Goal: Find contact information: Find contact information

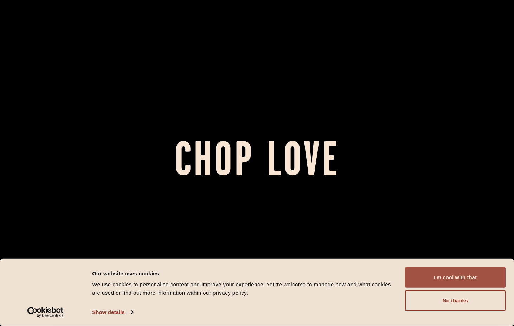
click at [485, 282] on button "I'm cool with that" at bounding box center [455, 277] width 101 height 20
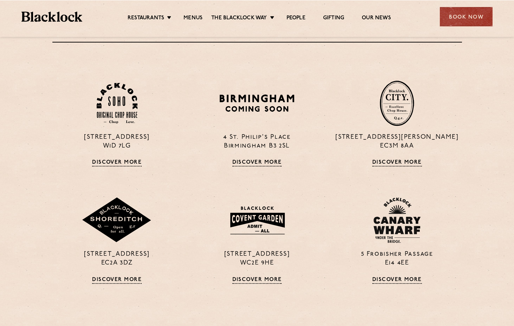
scroll to position [528, 0]
click at [397, 165] on link "Discover More" at bounding box center [398, 162] width 50 height 7
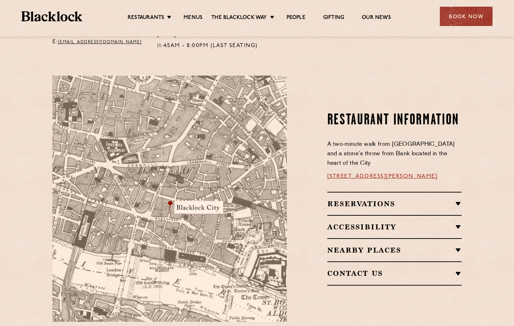
scroll to position [422, 0]
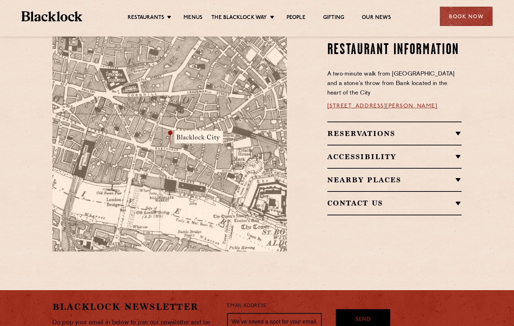
drag, startPoint x: 439, startPoint y: 96, endPoint x: 323, endPoint y: 100, distance: 115.8
click at [323, 100] on div "Restaurant Information A two-minute walk from Monument tube station and a stone…" at bounding box center [379, 128] width 175 height 247
copy link "13 Philpot Ln, London EC3M 8AA"
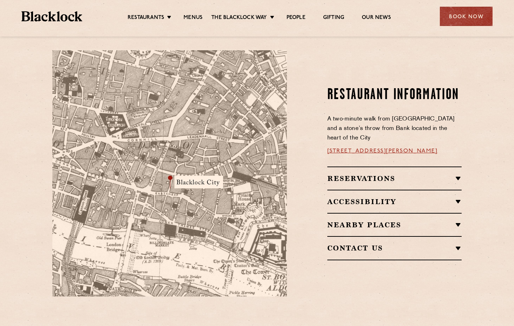
scroll to position [317, 0]
